Goal: Task Accomplishment & Management: Complete application form

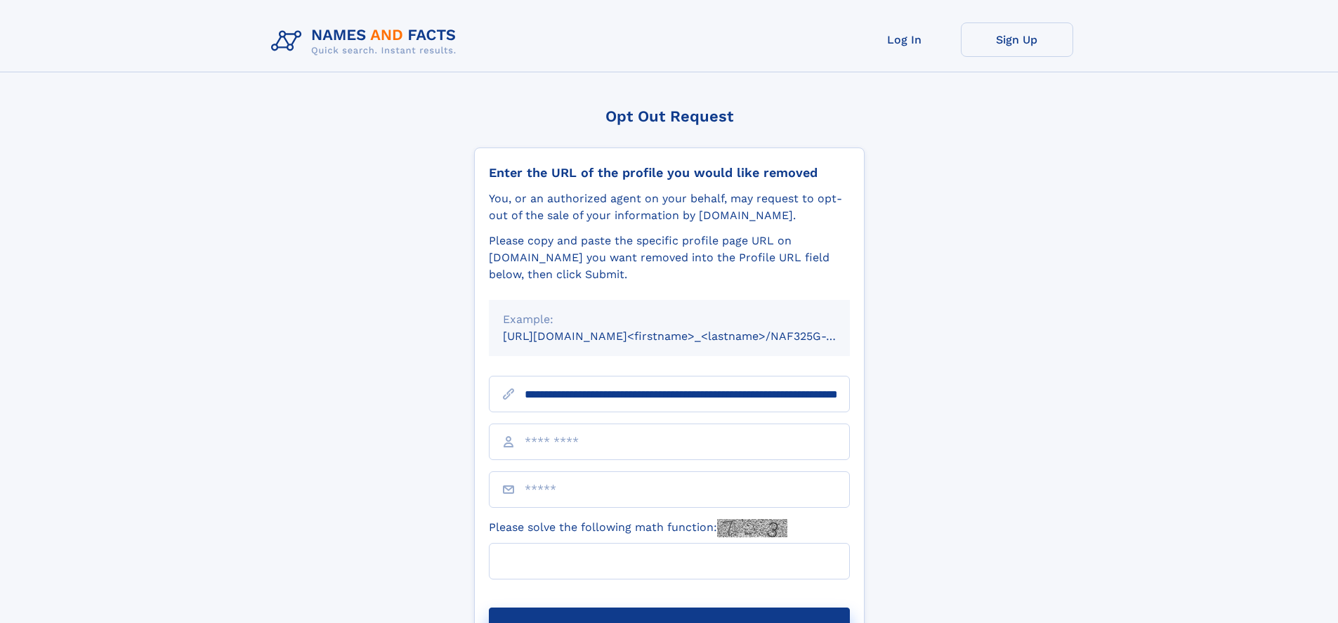
scroll to position [0, 149]
type input "**********"
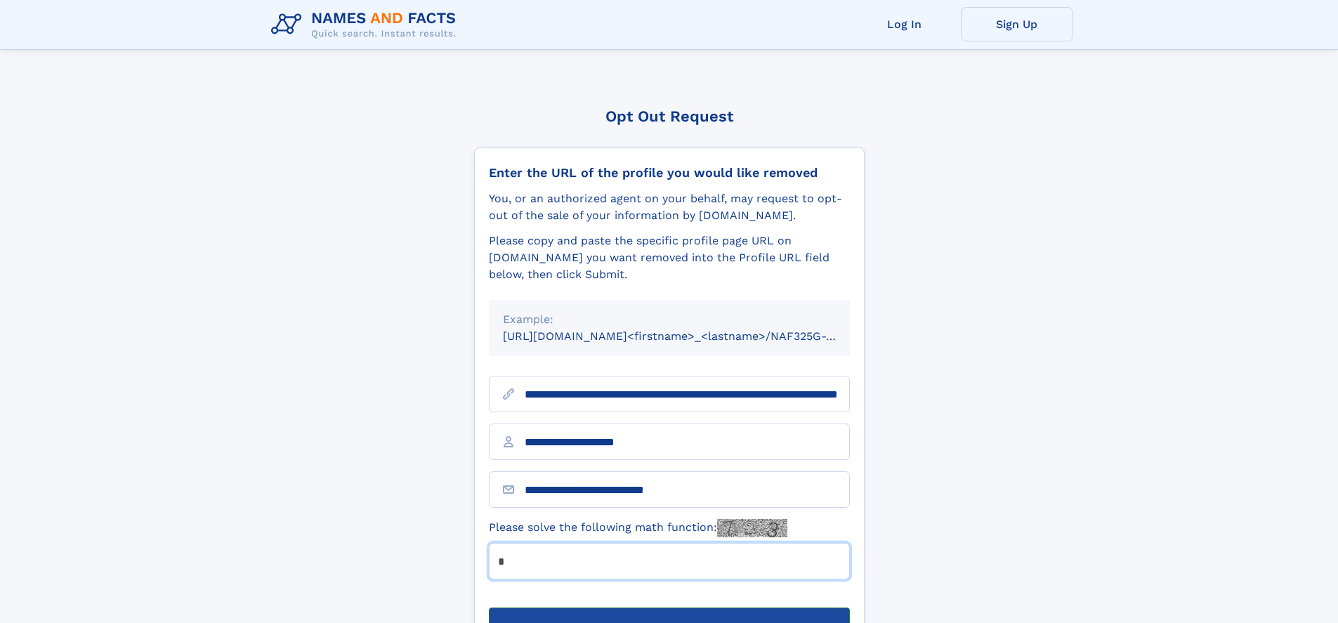
type input "*"
click at [669, 608] on button "Submit Opt Out Request" at bounding box center [669, 630] width 361 height 45
